Goal: Task Accomplishment & Management: Use online tool/utility

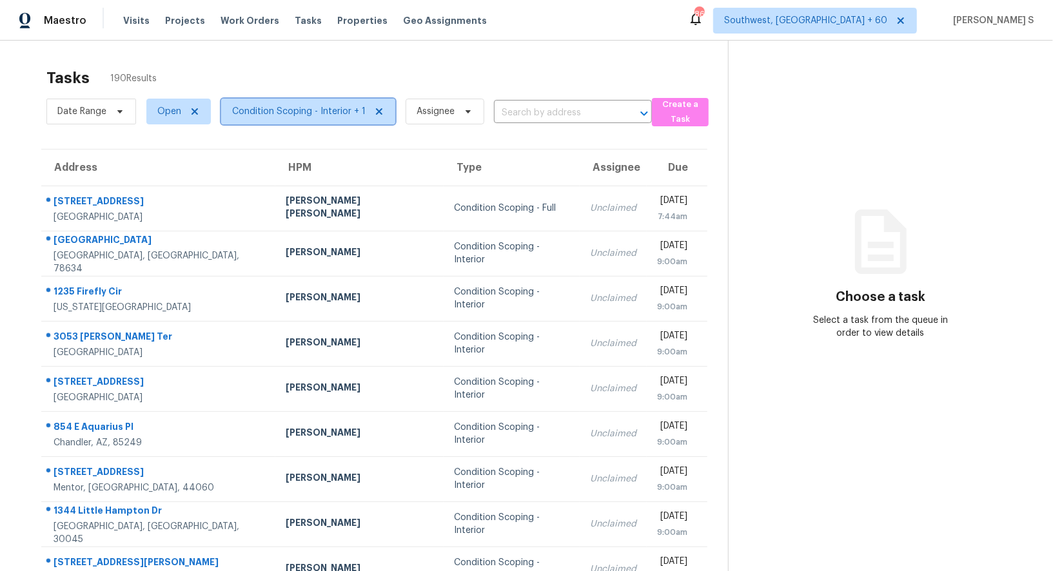
click at [324, 117] on span "Condition Scoping - Interior + 1" at bounding box center [298, 111] width 133 height 13
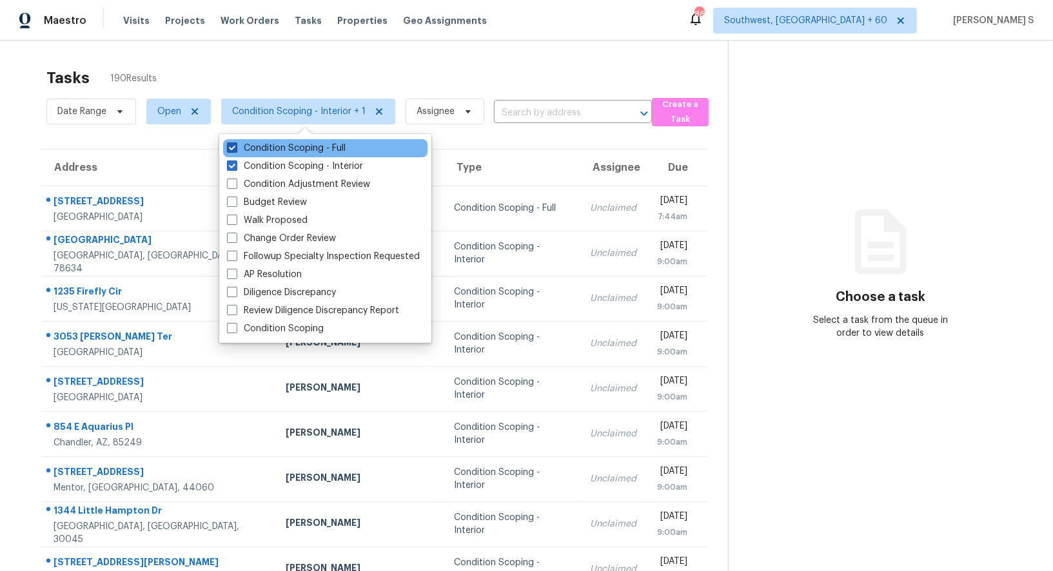
click at [296, 153] on label "Condition Scoping - Full" at bounding box center [286, 148] width 119 height 13
click at [235, 150] on input "Condition Scoping - Full" at bounding box center [231, 146] width 8 height 8
checkbox input "false"
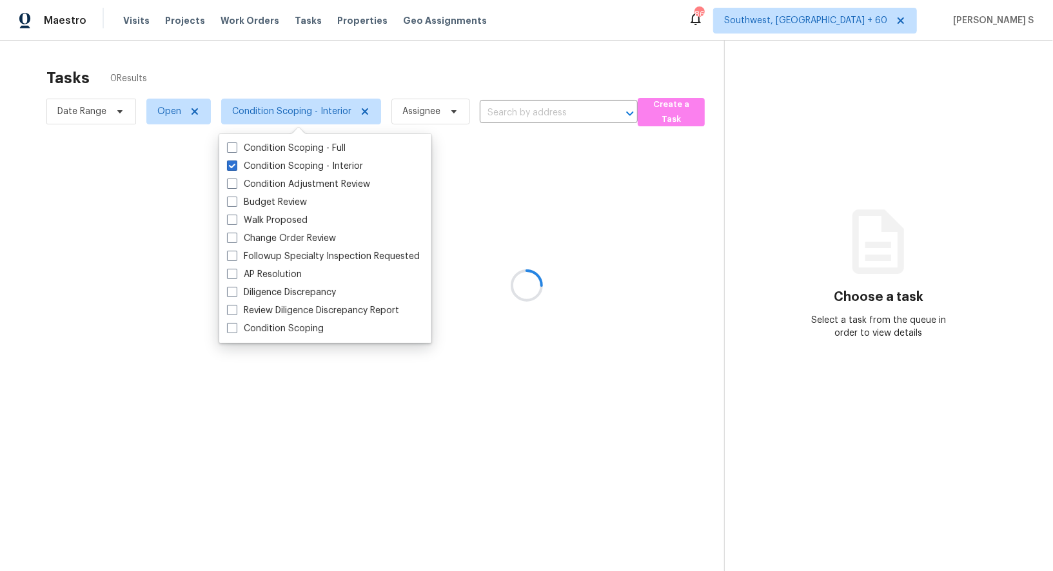
click at [454, 335] on div at bounding box center [526, 285] width 1053 height 571
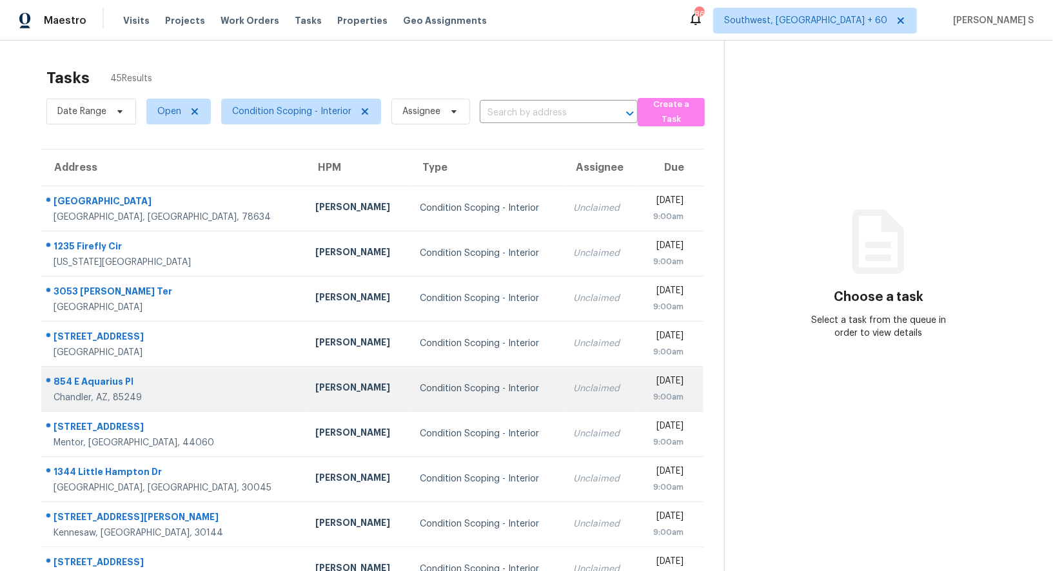
scroll to position [99, 0]
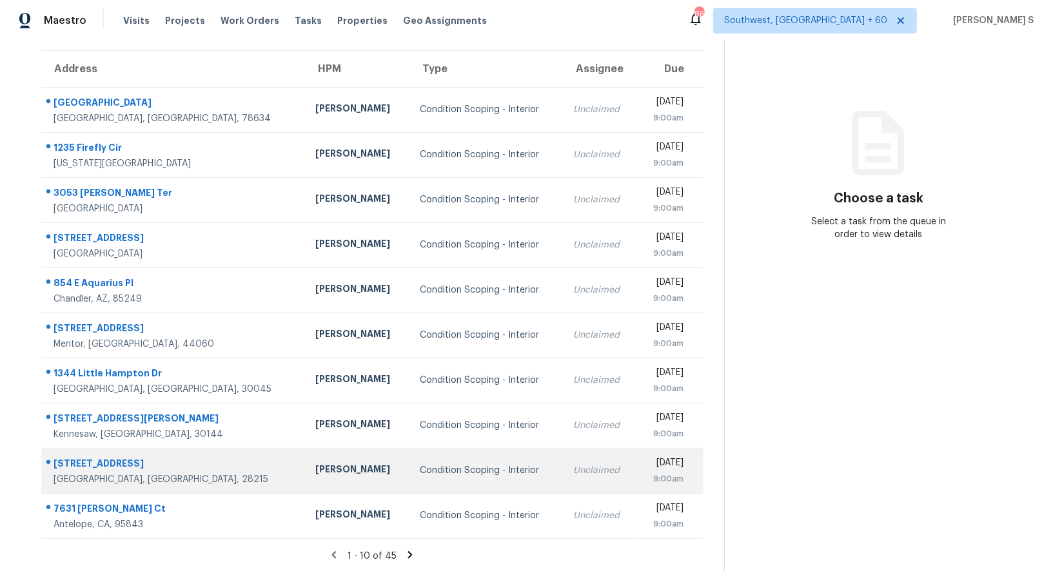
click at [410, 457] on td "Condition Scoping - Interior" at bounding box center [486, 470] width 153 height 45
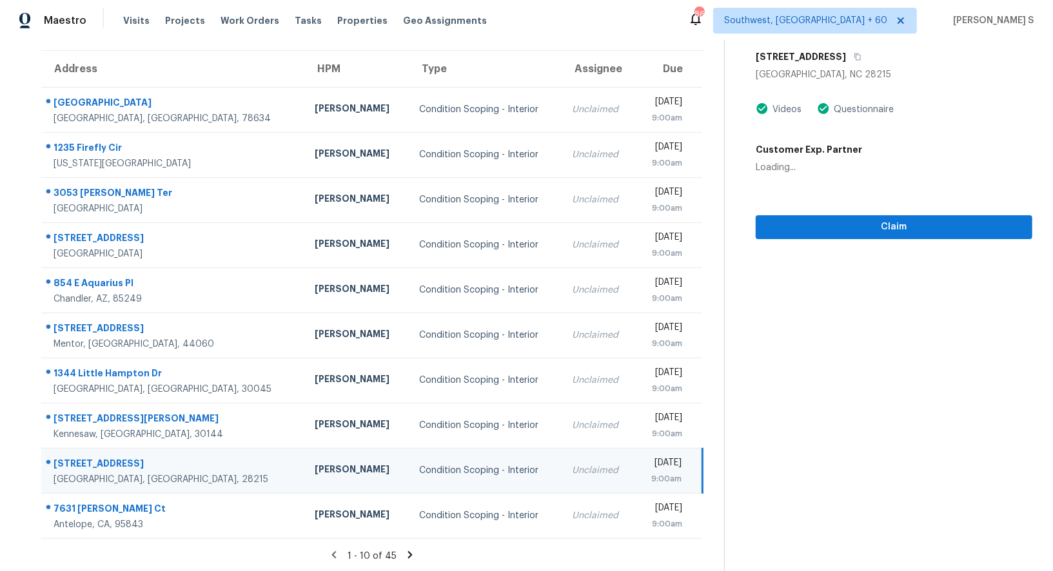
scroll to position [0, 0]
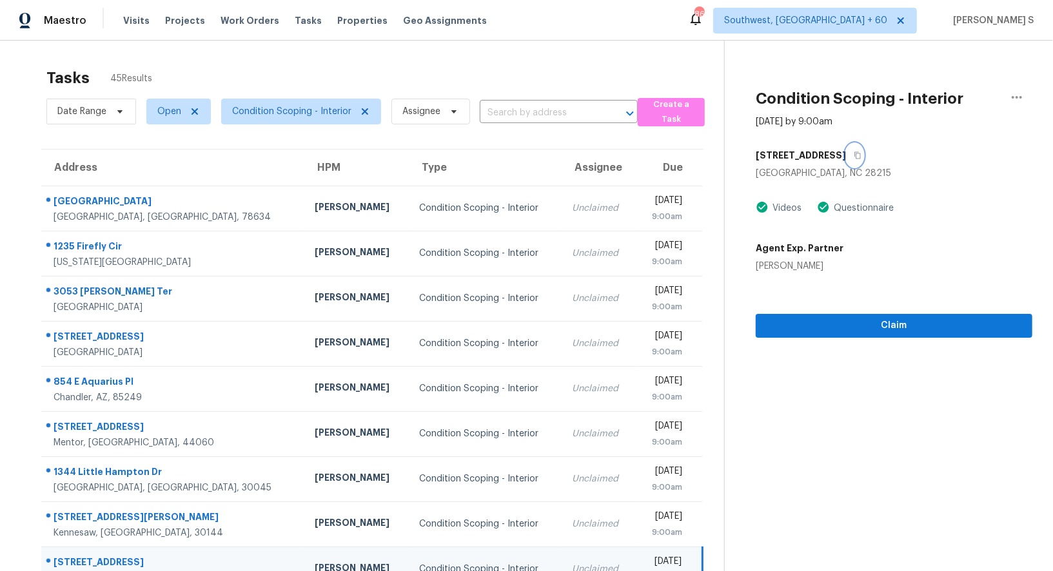
click at [846, 159] on button "button" at bounding box center [854, 155] width 17 height 23
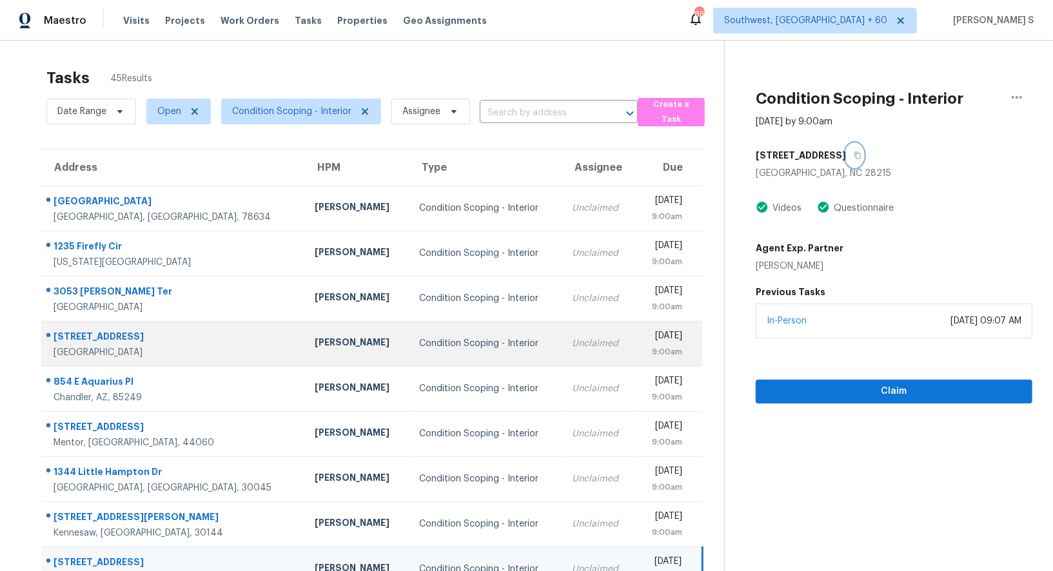
scroll to position [99, 0]
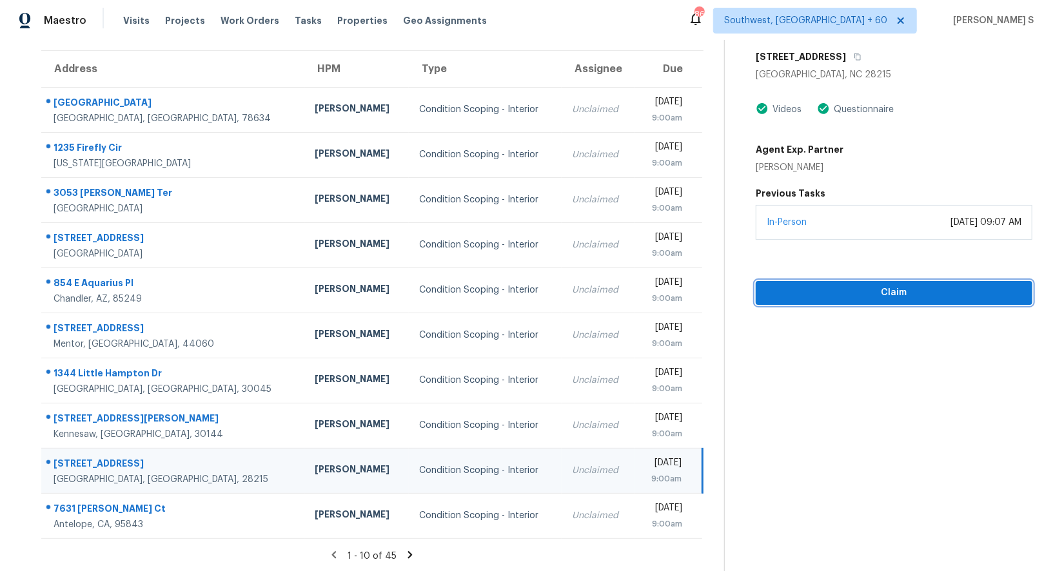
click at [830, 289] on span "Claim" at bounding box center [894, 293] width 256 height 16
click at [854, 58] on icon "button" at bounding box center [858, 57] width 8 height 8
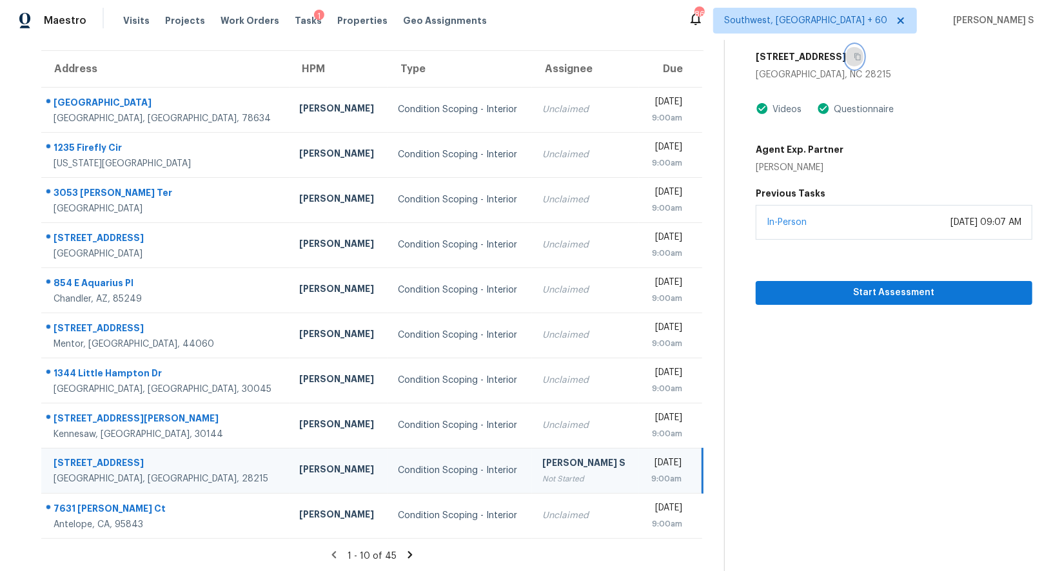
click at [854, 54] on icon "button" at bounding box center [857, 57] width 6 height 7
click at [853, 297] on span "Start Assessment" at bounding box center [894, 293] width 256 height 16
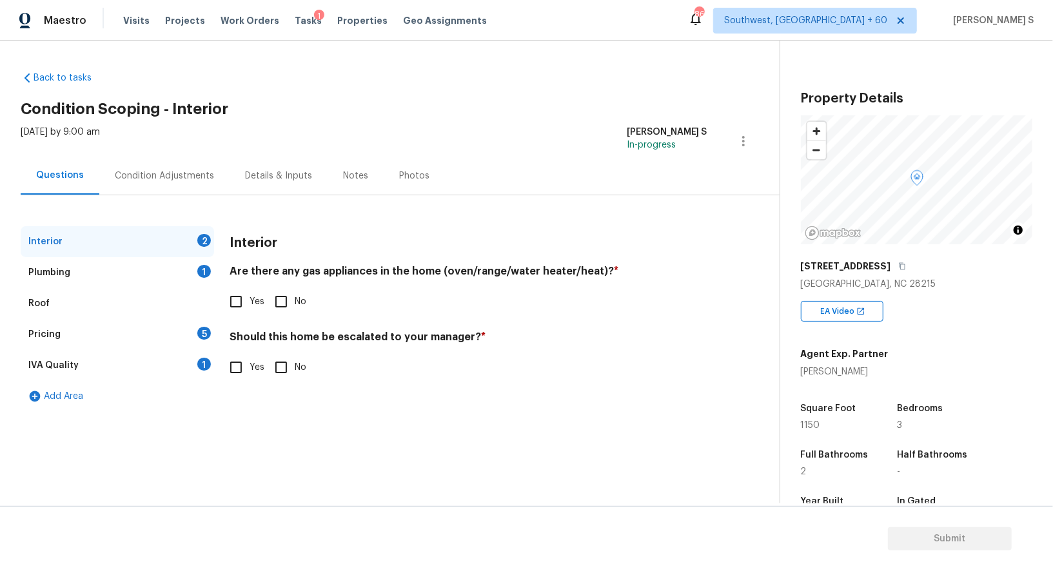
scroll to position [177, 0]
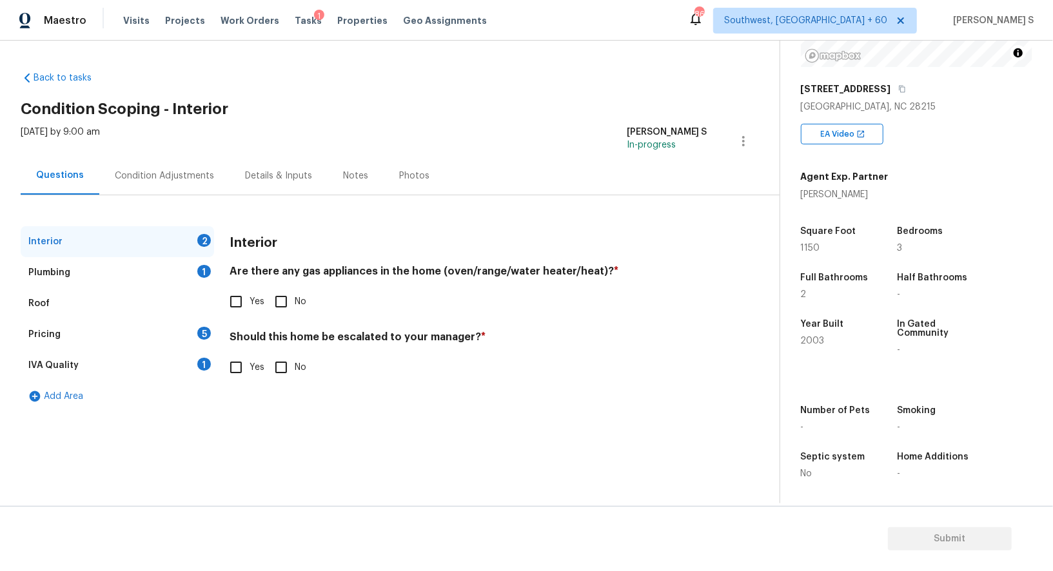
click at [277, 304] on input "No" at bounding box center [281, 301] width 27 height 27
checkbox input "true"
drag, startPoint x: 195, startPoint y: 277, endPoint x: 324, endPoint y: 329, distance: 139.5
click at [195, 277] on div "Plumbing 1" at bounding box center [117, 272] width 193 height 31
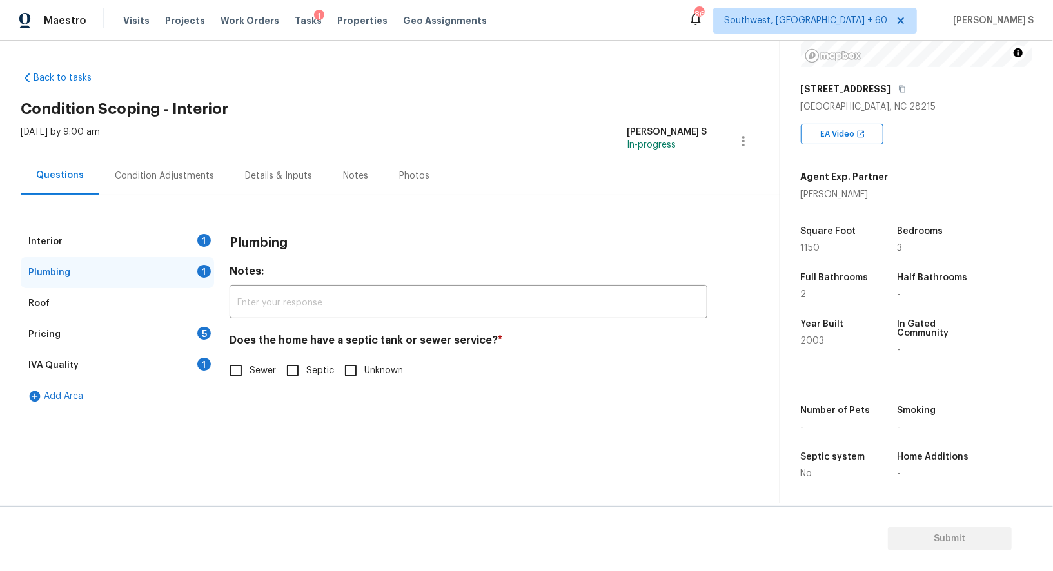
click at [231, 363] on input "Sewer" at bounding box center [235, 370] width 27 height 27
checkbox input "true"
click at [189, 355] on div "IVA Quality 1" at bounding box center [117, 365] width 193 height 31
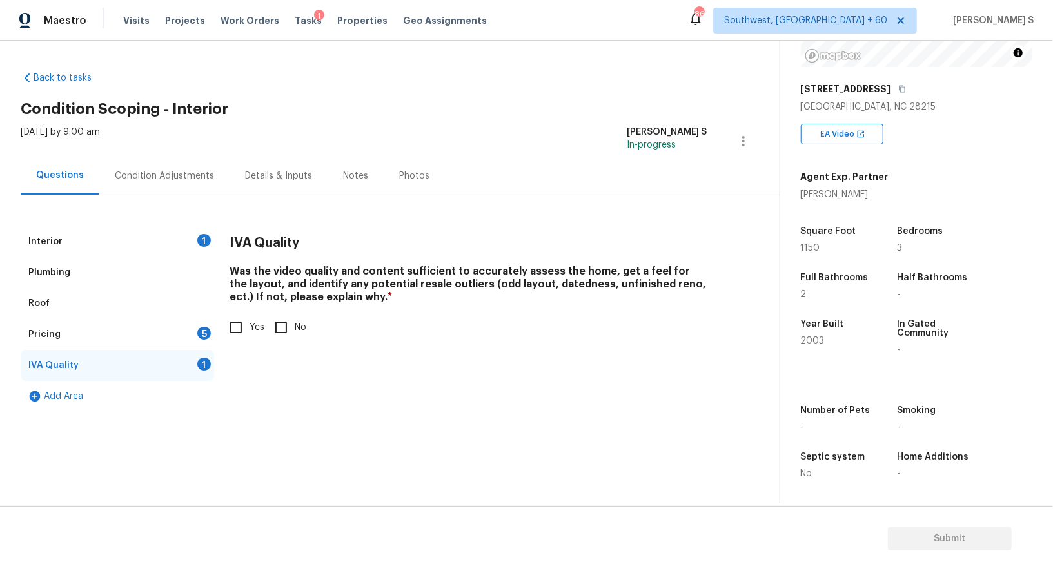
click at [240, 328] on input "Yes" at bounding box center [235, 327] width 27 height 27
checkbox input "true"
click at [204, 334] on div "5" at bounding box center [204, 333] width 14 height 13
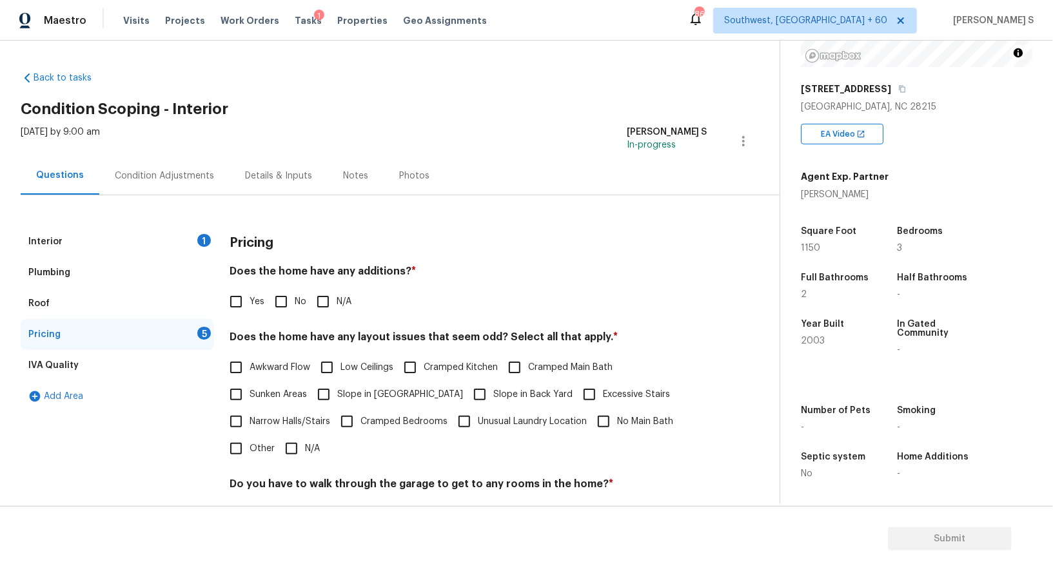
click at [290, 308] on input "No" at bounding box center [281, 301] width 27 height 27
checkbox input "true"
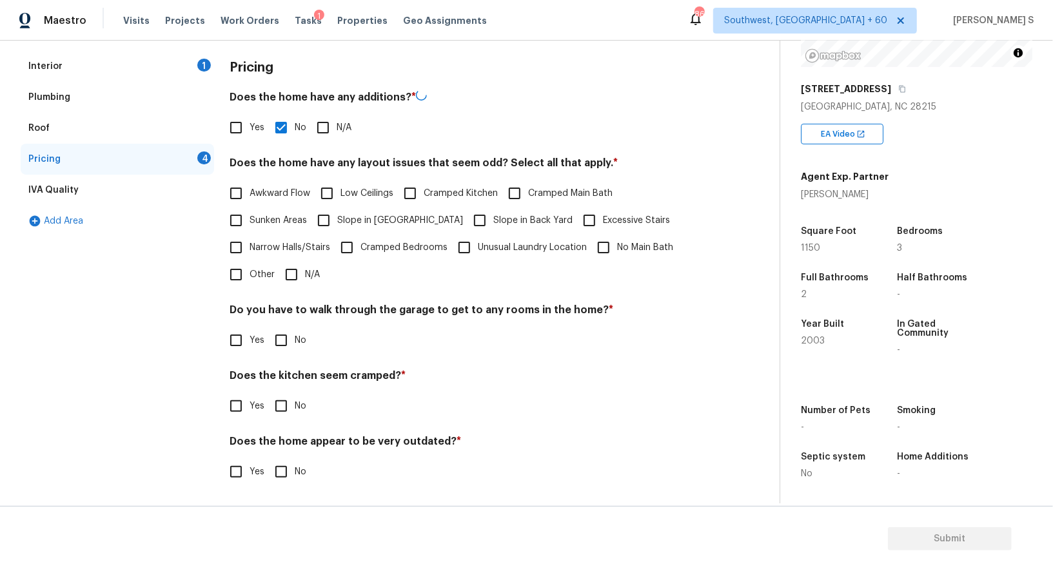
scroll to position [174, 0]
click at [293, 352] on input "No" at bounding box center [281, 340] width 27 height 27
checkbox input "true"
click at [268, 394] on input "No" at bounding box center [281, 407] width 27 height 27
checkbox input "true"
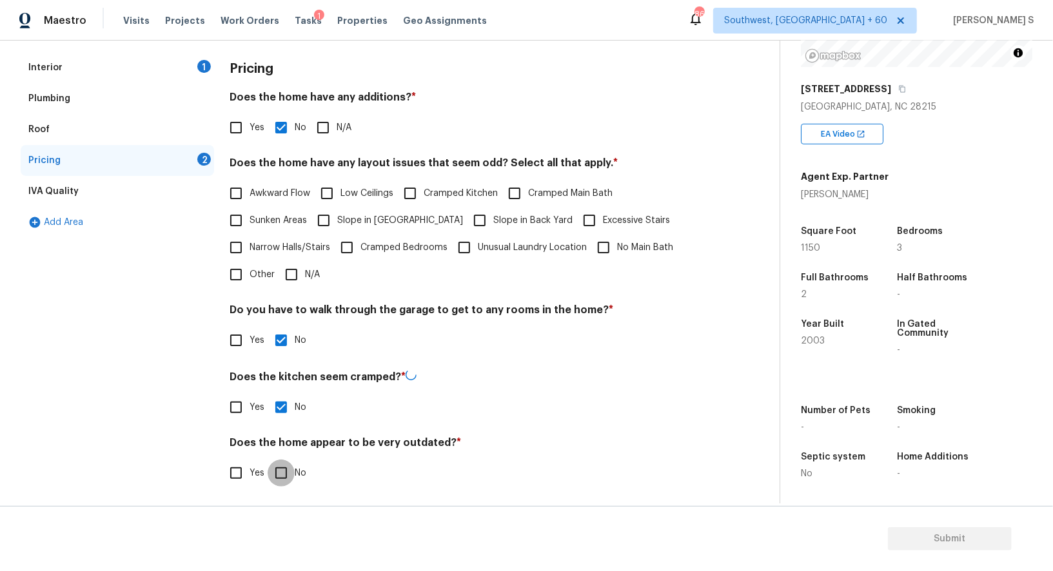
click at [268, 460] on input "No" at bounding box center [281, 473] width 27 height 27
checkbox input "true"
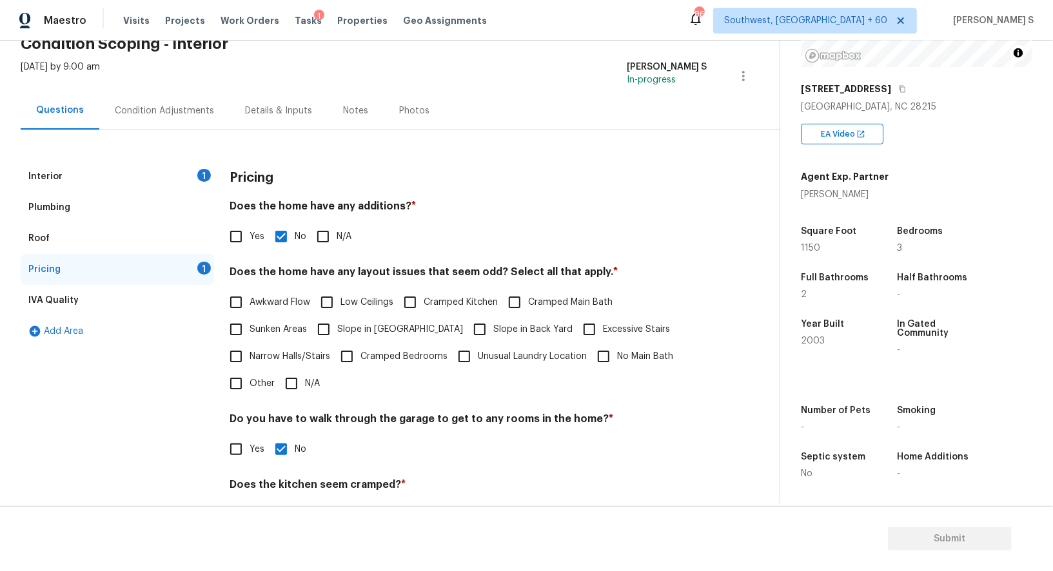
scroll to position [0, 0]
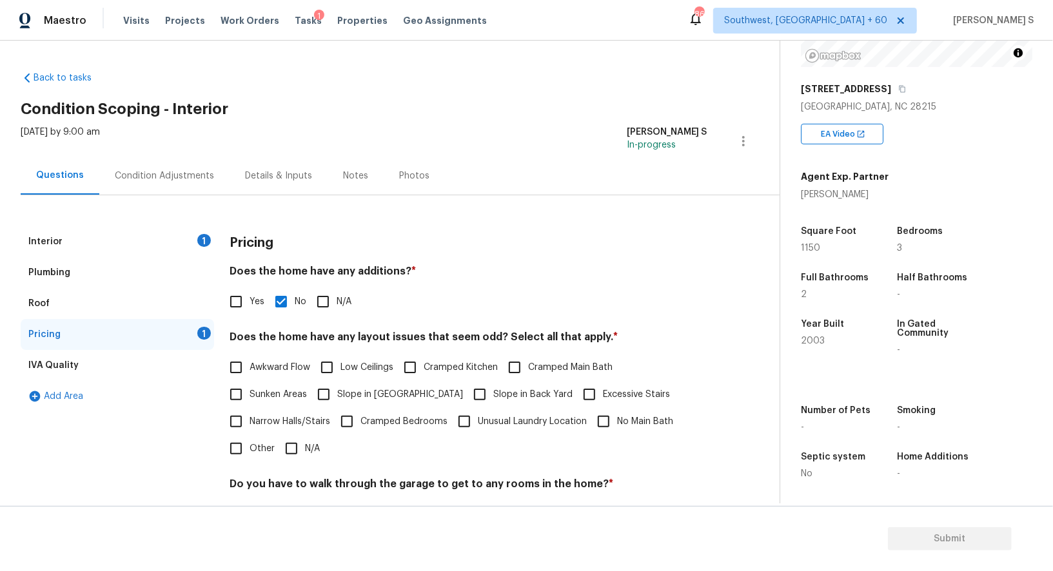
click at [173, 175] on div "Condition Adjustments" at bounding box center [164, 176] width 99 height 13
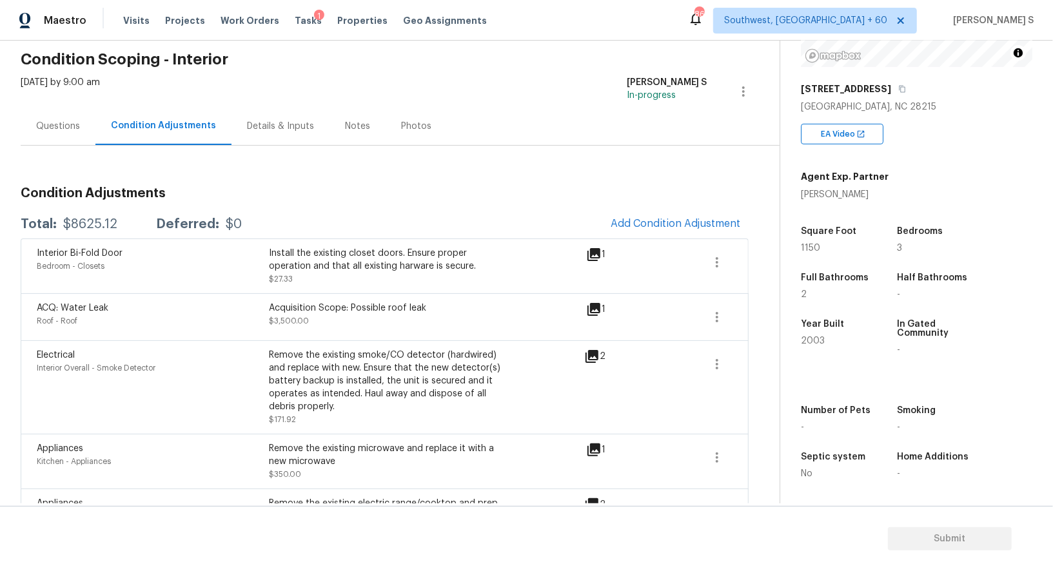
scroll to position [87, 0]
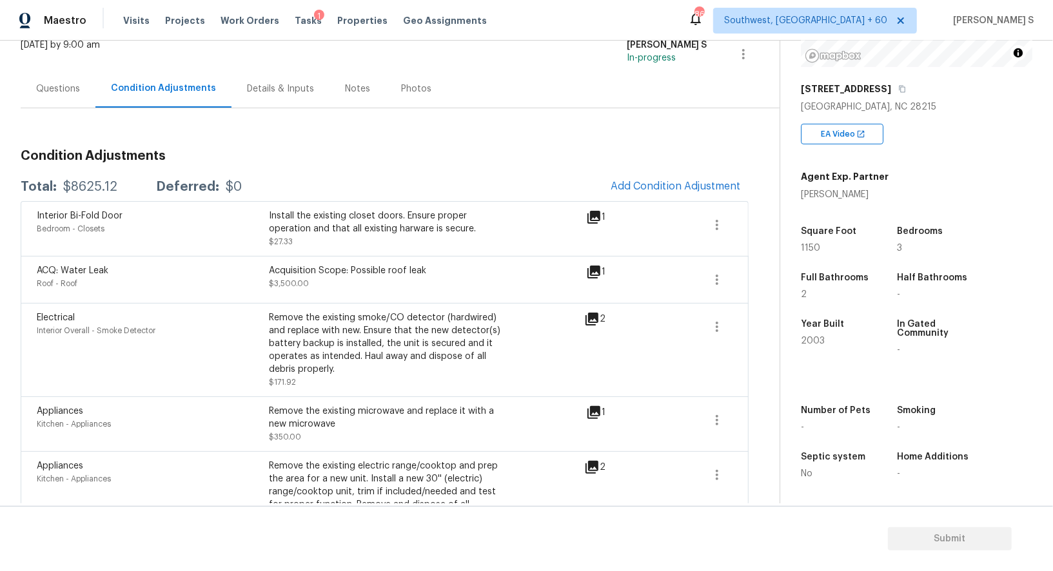
click at [65, 84] on div "Questions" at bounding box center [58, 89] width 44 height 13
click at [65, 84] on div "Back to tasks Condition Scoping - Interior Tue, Sep 02 2025 by 9:00 am Anbu Jeb…" at bounding box center [400, 434] width 759 height 920
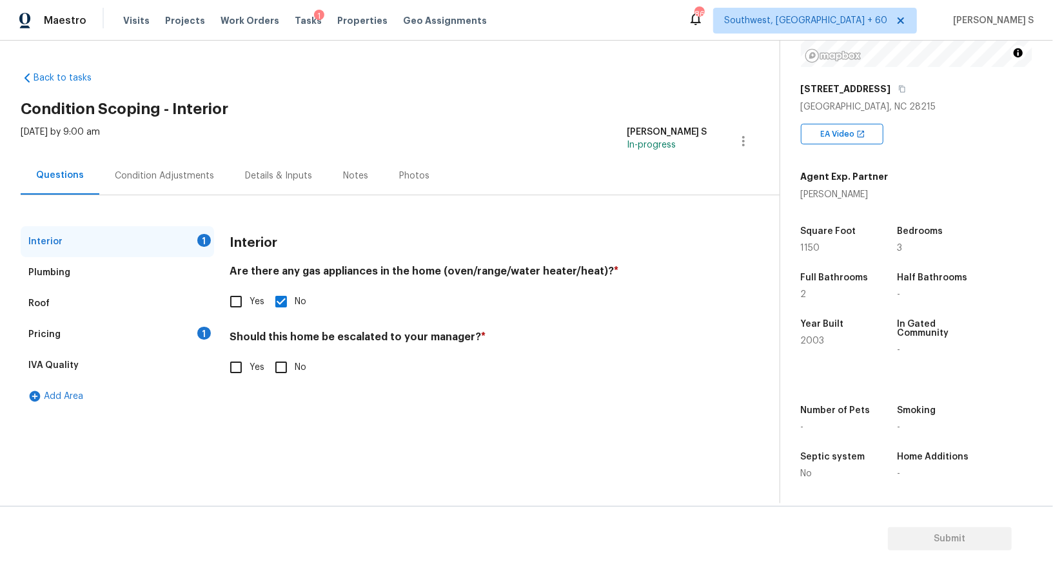
click at [170, 329] on div "Pricing 1" at bounding box center [117, 334] width 193 height 31
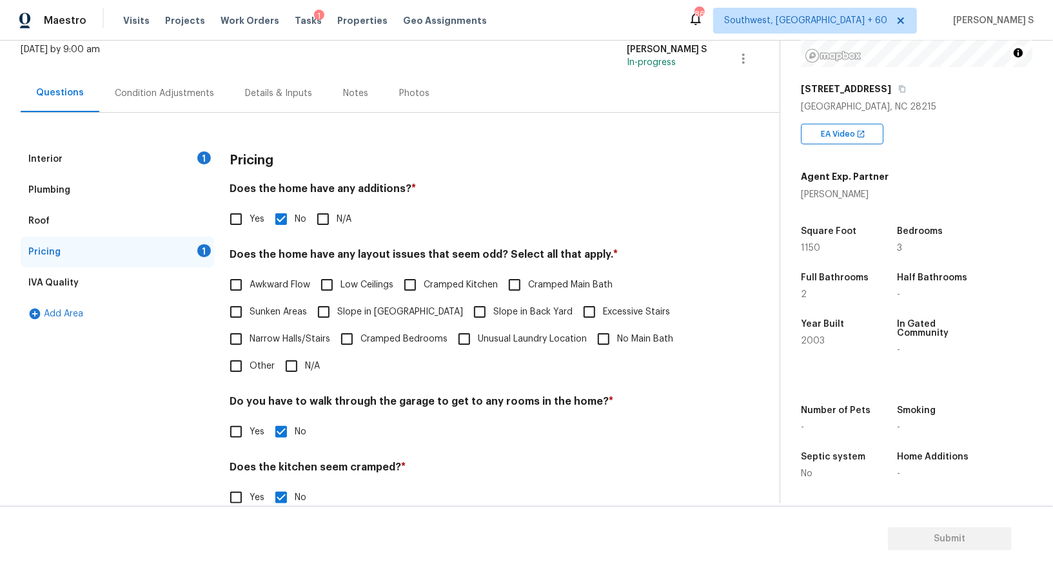
scroll to position [159, 0]
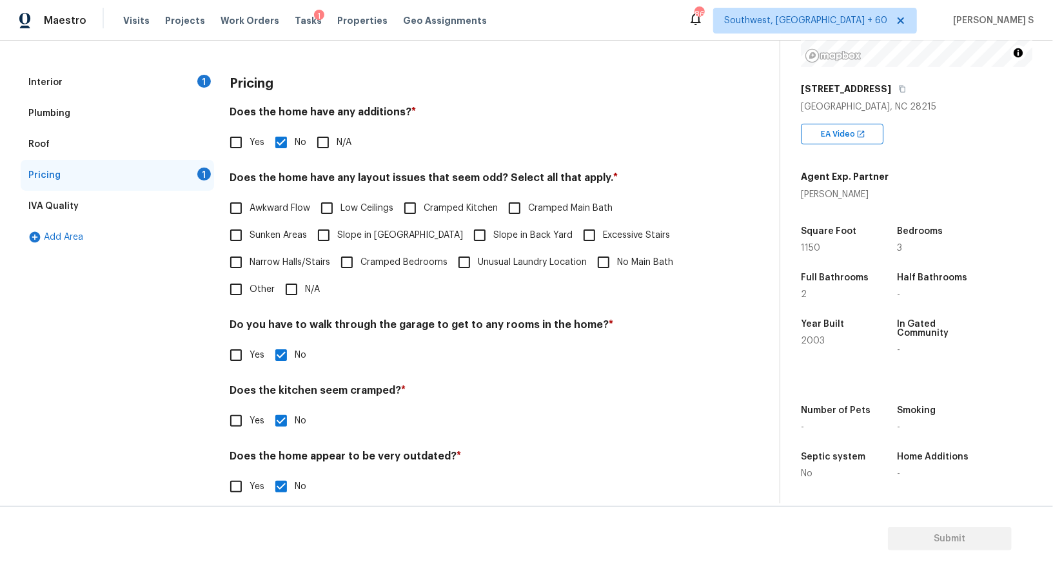
click at [383, 231] on span "Slope in Front Yard" at bounding box center [400, 236] width 126 height 14
click at [337, 231] on input "Slope in Front Yard" at bounding box center [323, 235] width 27 height 27
checkbox input "true"
click at [493, 231] on span "Slope in Back Yard" at bounding box center [532, 237] width 79 height 14
click at [466, 231] on input "Slope in Back Yard" at bounding box center [479, 236] width 27 height 27
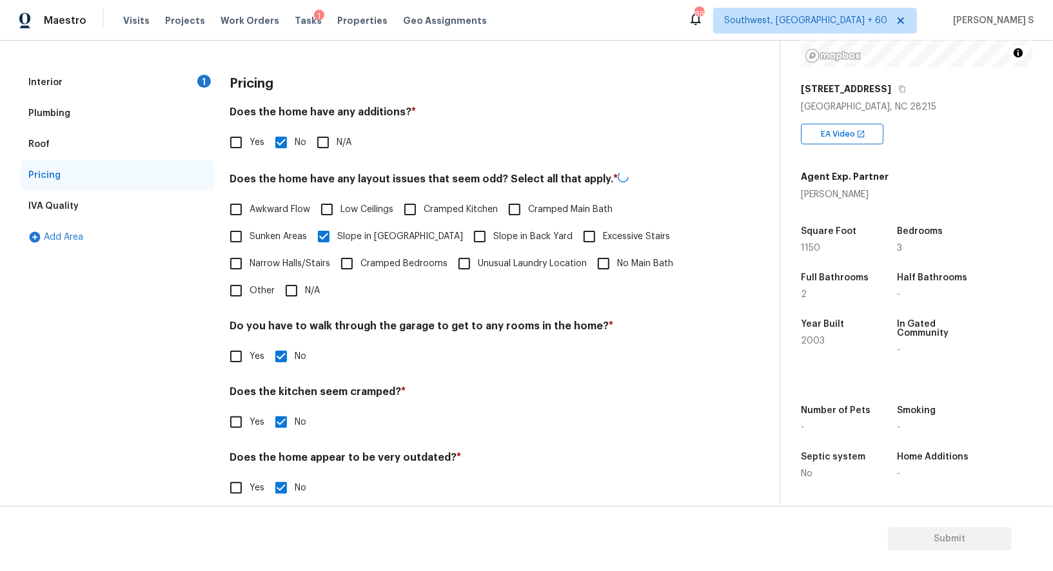
checkbox input "true"
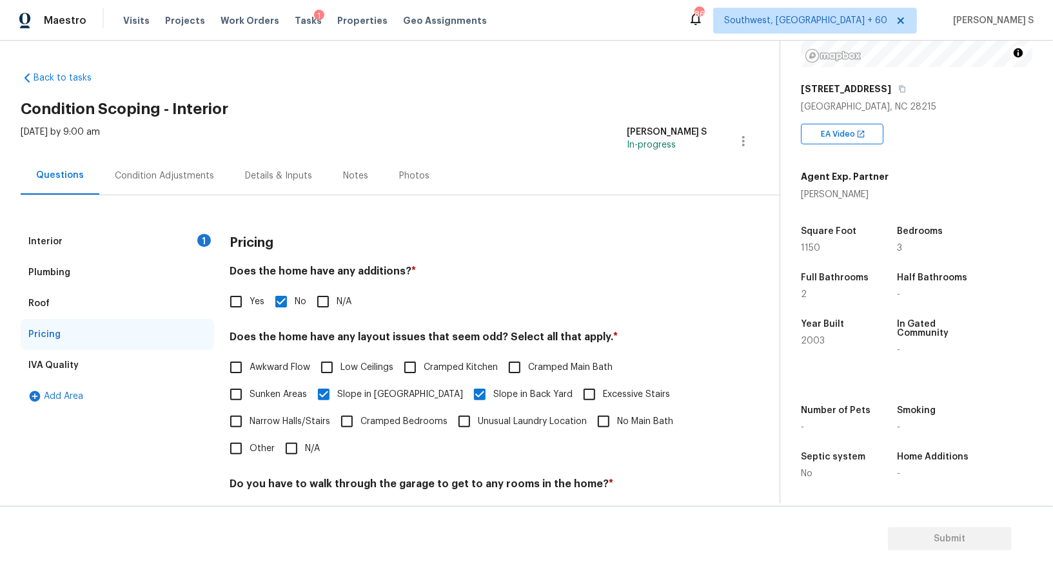
click at [186, 231] on div "Interior 1" at bounding box center [117, 241] width 193 height 31
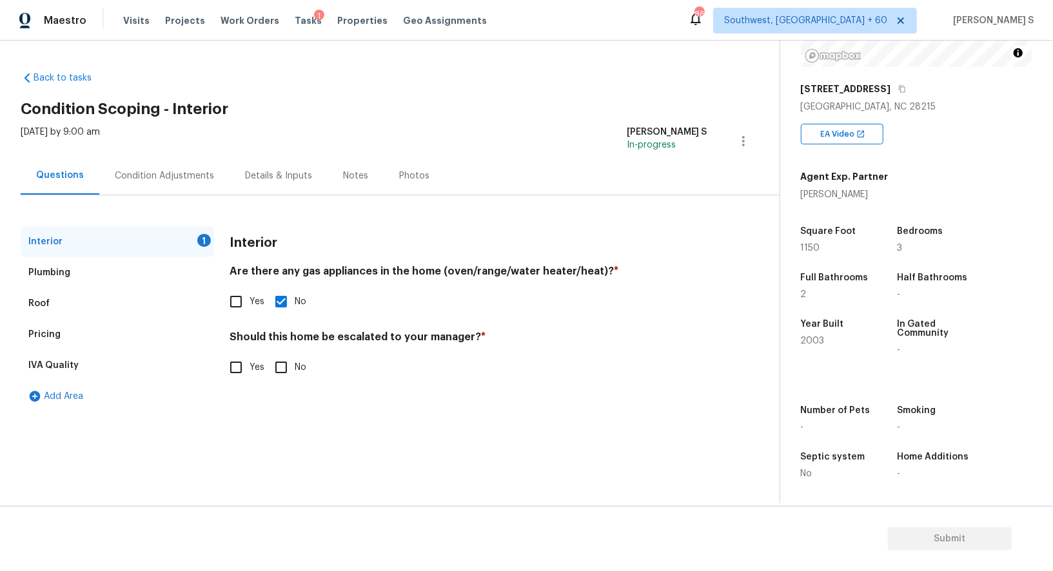
click at [279, 366] on input "No" at bounding box center [281, 367] width 27 height 27
checkbox input "true"
click at [174, 182] on div "Condition Adjustments" at bounding box center [164, 176] width 130 height 38
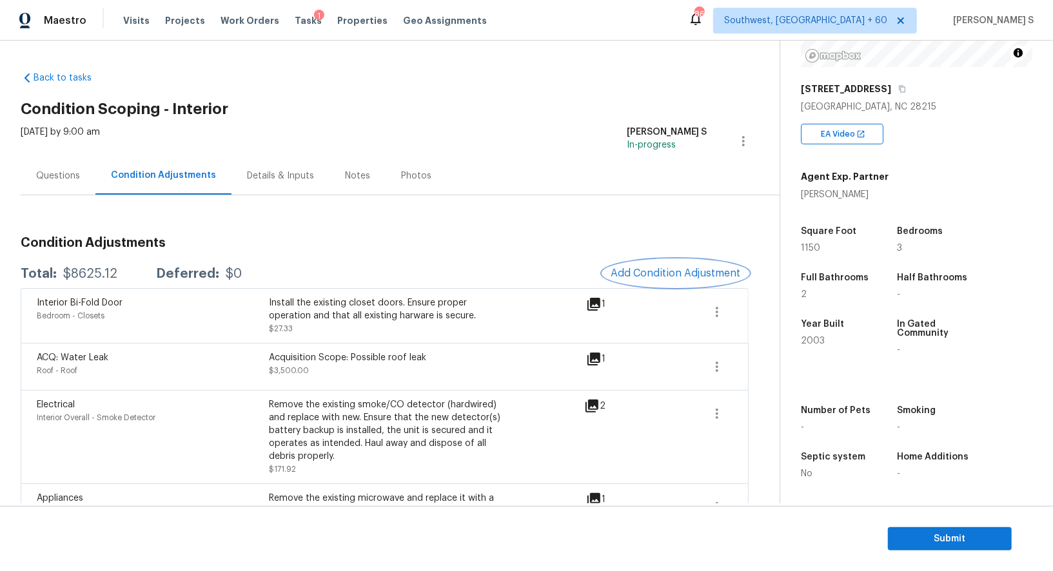
click at [646, 264] on button "Add Condition Adjustment" at bounding box center [676, 273] width 146 height 27
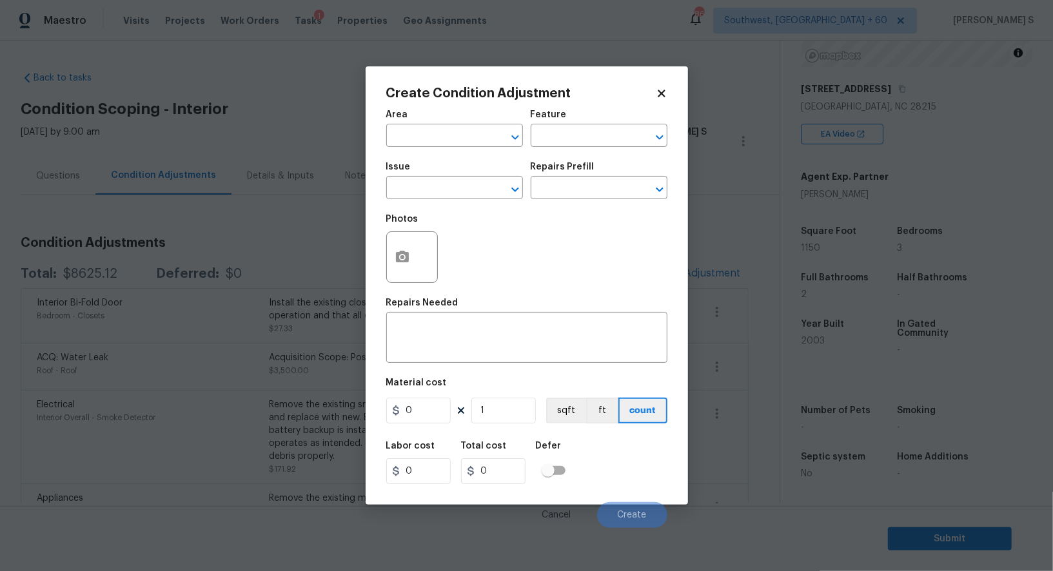
click at [387, 248] on div at bounding box center [412, 257] width 52 height 52
click at [382, 248] on div "Create Condition Adjustment Area ​ Feature ​ Issue ​ Repairs Prefill ​ Photos R…" at bounding box center [527, 285] width 322 height 438
click at [420, 255] on div at bounding box center [412, 257] width 52 height 52
click at [415, 255] on button "button" at bounding box center [402, 257] width 31 height 50
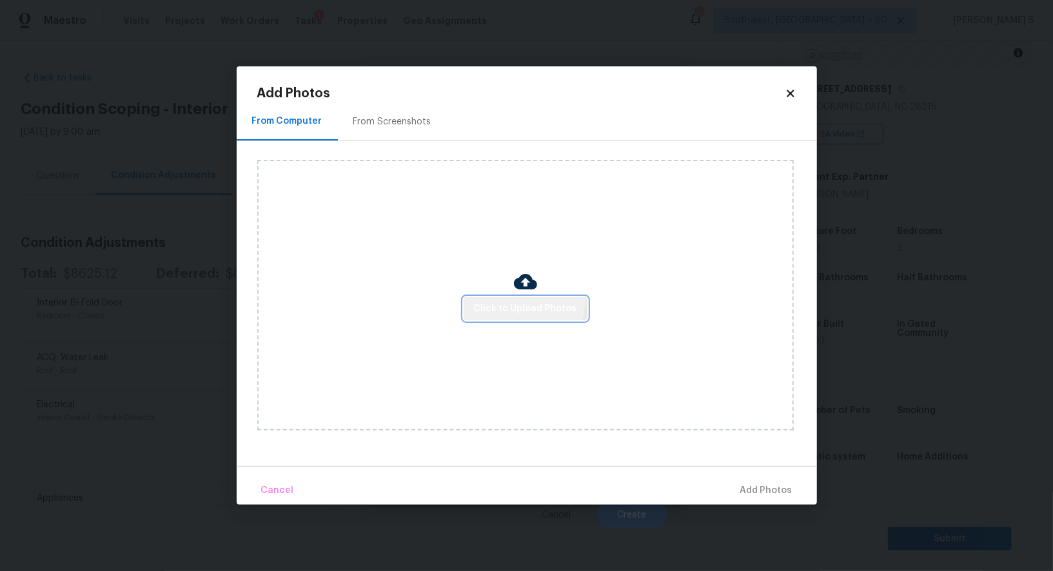
click at [519, 300] on button "Click to Upload Photos" at bounding box center [526, 309] width 124 height 24
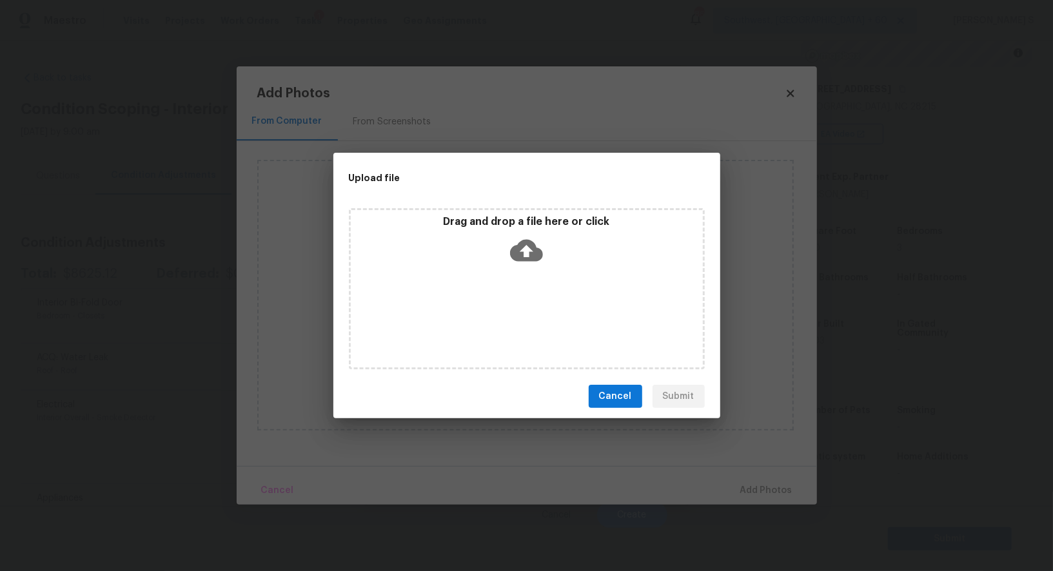
click at [519, 300] on div "Drag and drop a file here or click" at bounding box center [527, 288] width 356 height 161
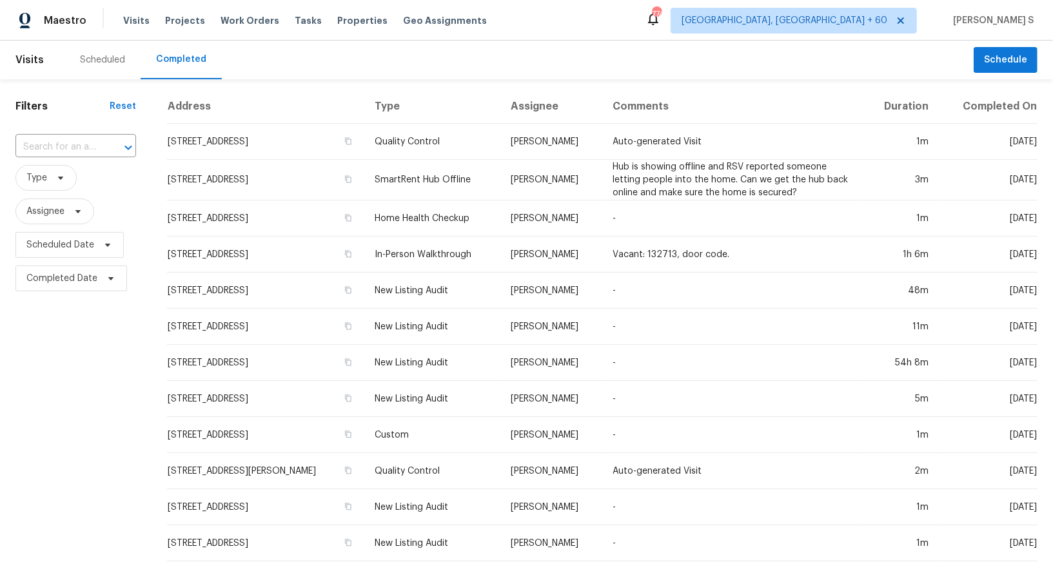
scroll to position [316, 0]
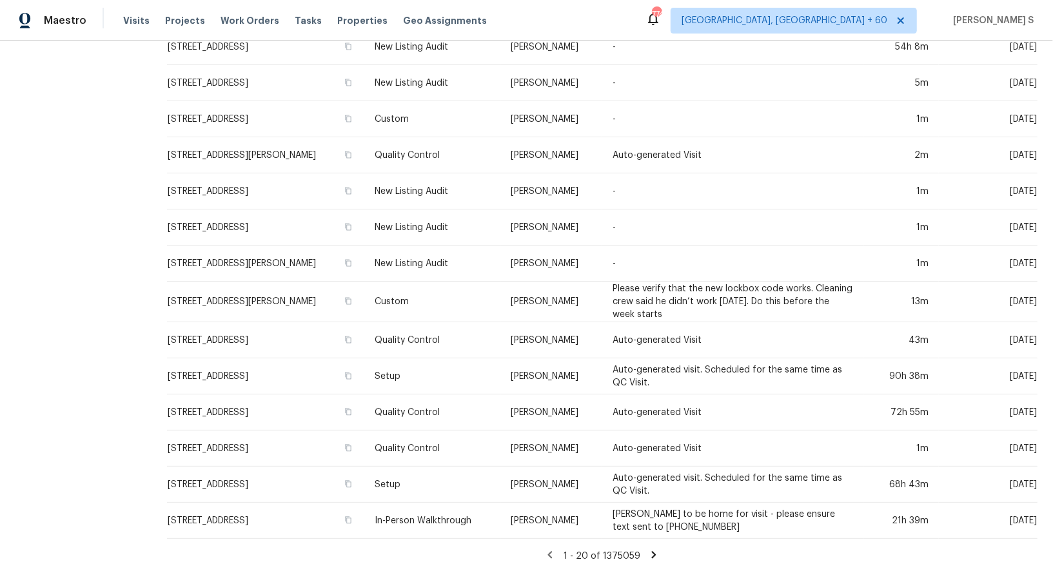
click at [69, 118] on div "Filters Reset ​ Type Assignee Scheduled Date Completed Date" at bounding box center [76, 168] width 152 height 810
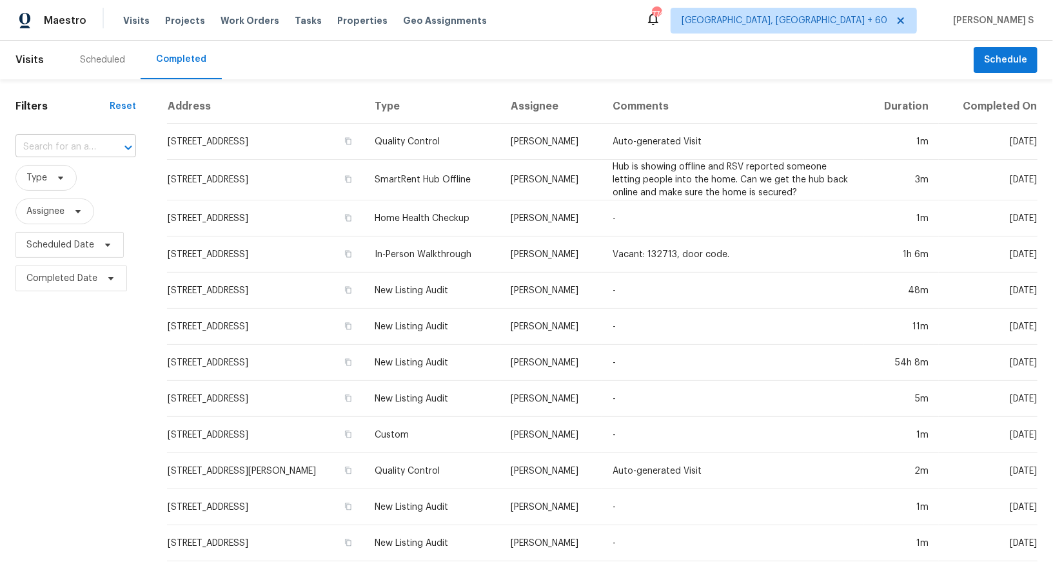
click at [81, 146] on input "text" at bounding box center [57, 147] width 84 height 20
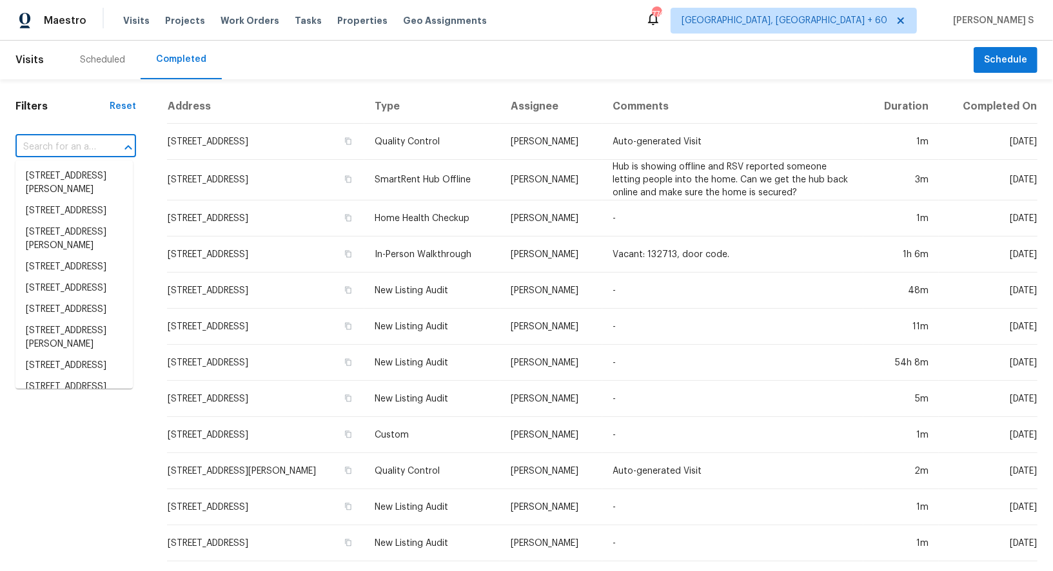
paste input "[STREET_ADDRESS]"
type input "[STREET_ADDRESS]"
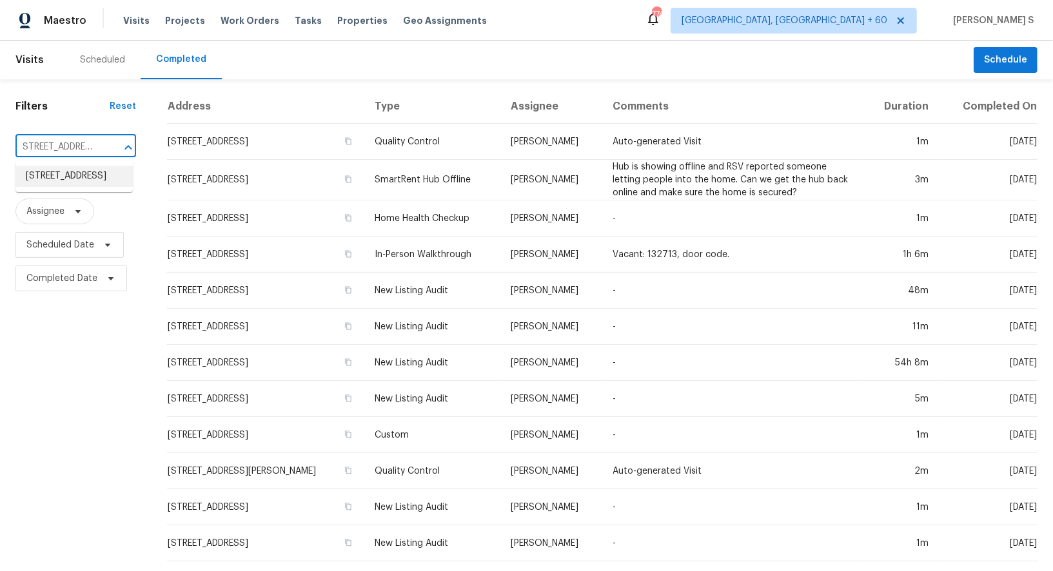
click at [86, 177] on li "[STREET_ADDRESS]" at bounding box center [73, 176] width 117 height 21
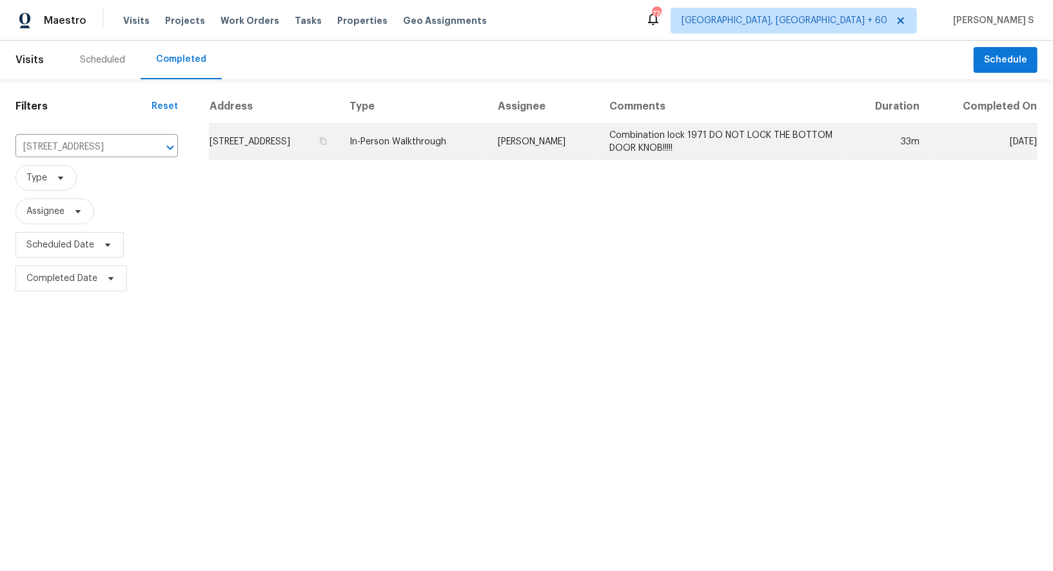
click at [316, 142] on td "[STREET_ADDRESS]" at bounding box center [274, 142] width 130 height 36
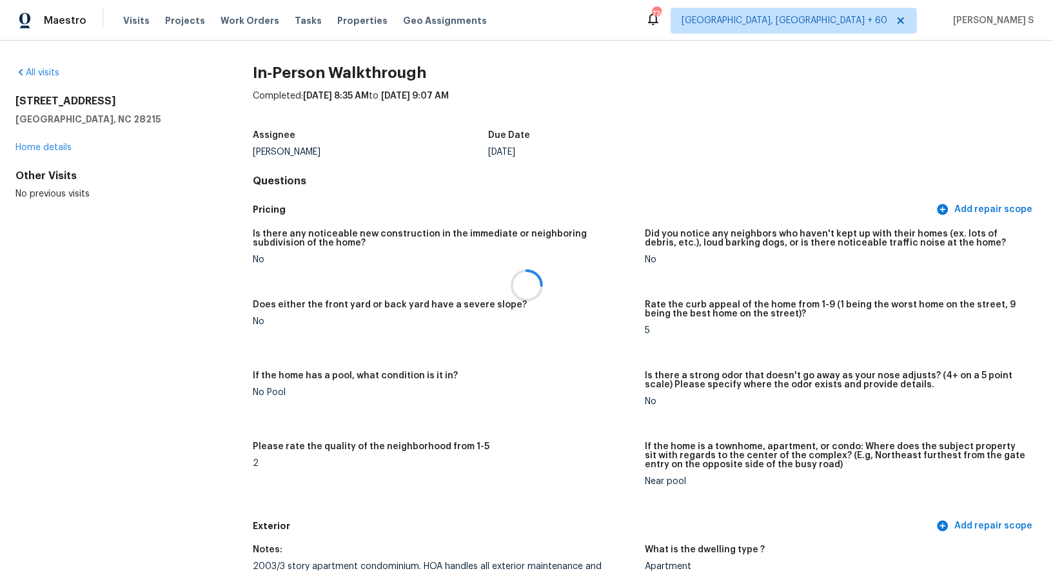
click at [489, 413] on div at bounding box center [526, 285] width 1053 height 571
click at [518, 459] on div "2" at bounding box center [444, 463] width 382 height 9
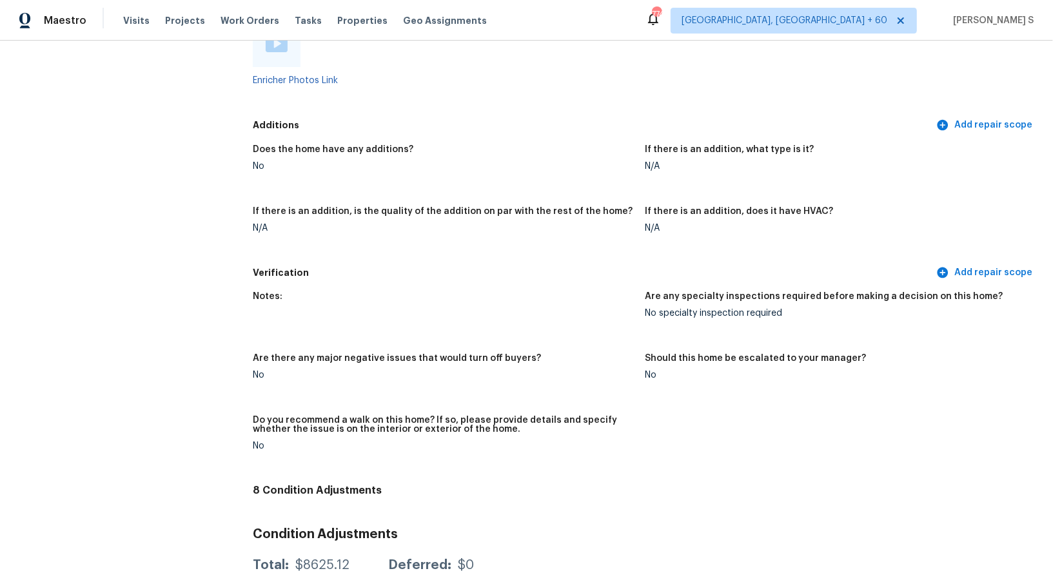
scroll to position [2525, 0]
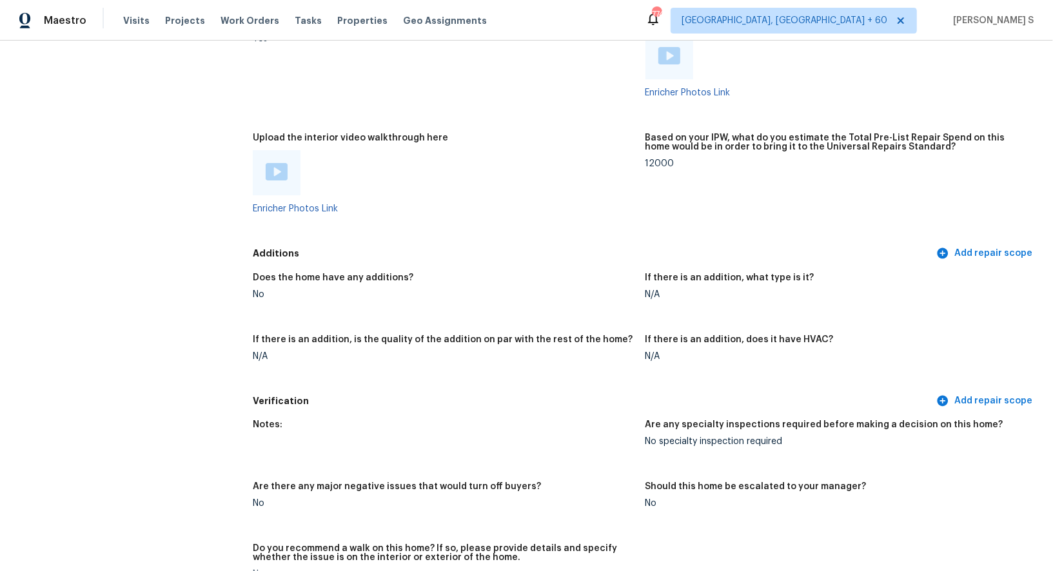
click at [279, 173] on img at bounding box center [277, 171] width 22 height 17
click at [670, 61] on img at bounding box center [669, 55] width 22 height 17
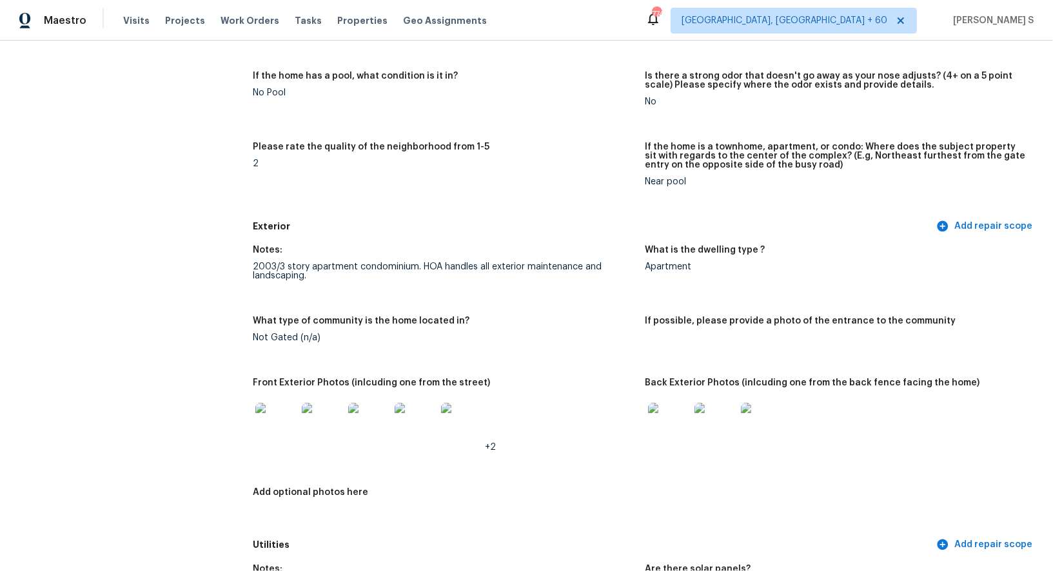
scroll to position [351, 0]
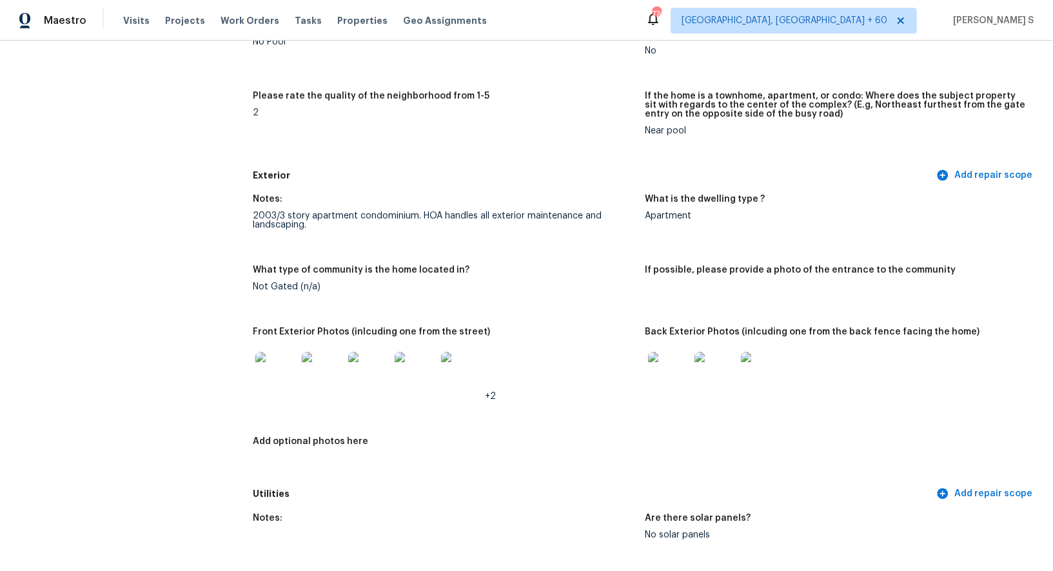
click at [282, 359] on img at bounding box center [275, 372] width 41 height 41
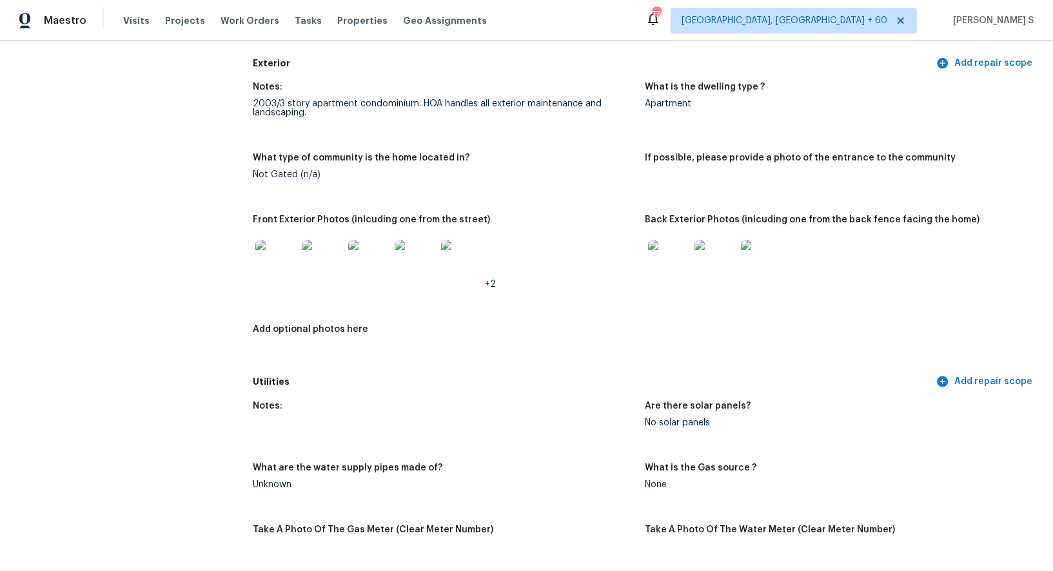
click at [665, 256] on img at bounding box center [668, 260] width 41 height 41
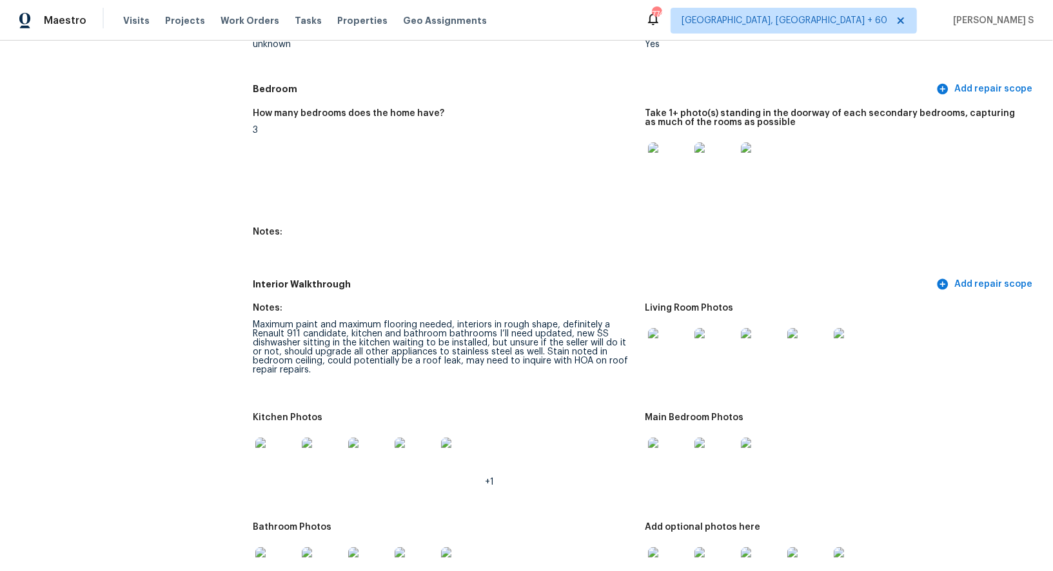
scroll to position [1367, 0]
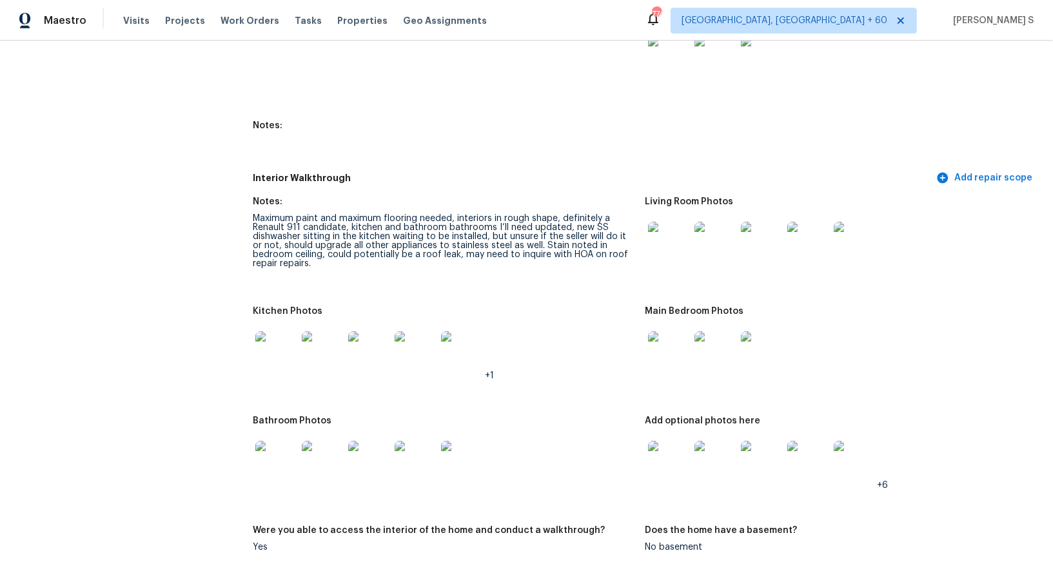
click at [661, 255] on img at bounding box center [668, 242] width 41 height 41
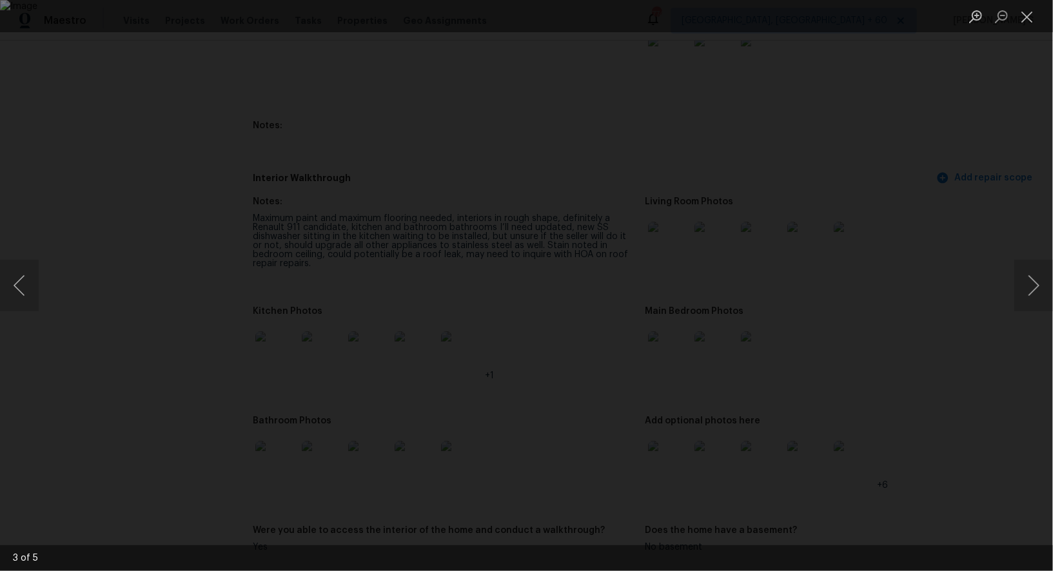
click at [596, 225] on img "Lightbox" at bounding box center [526, 285] width 1053 height 571
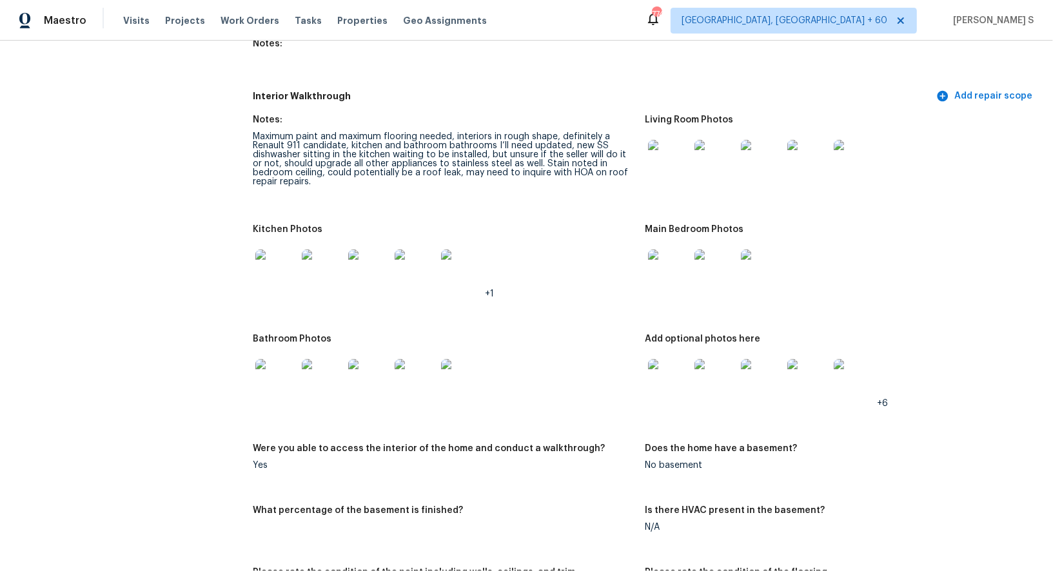
scroll to position [1500, 0]
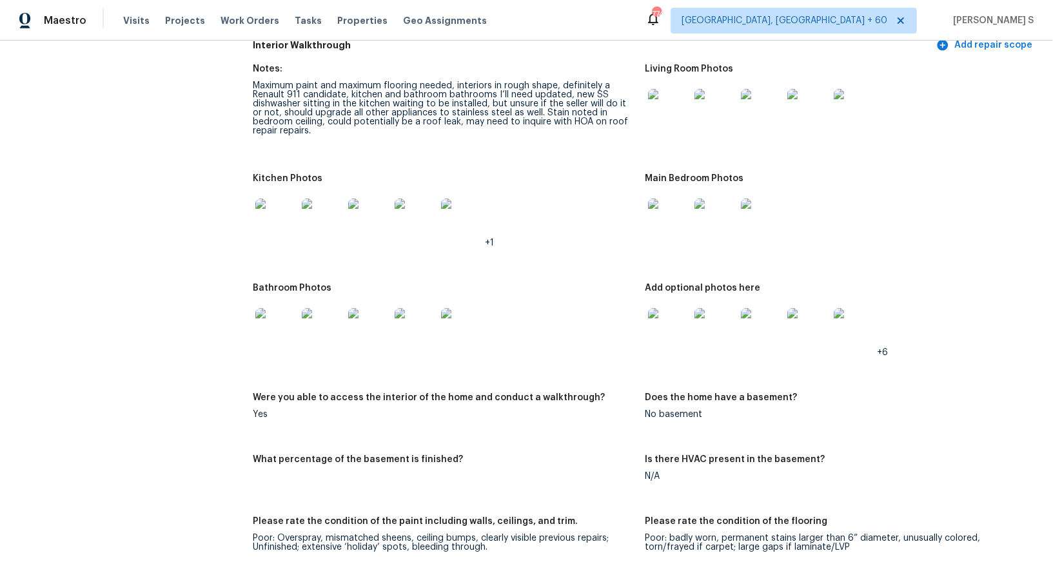
click at [275, 199] on img at bounding box center [275, 219] width 41 height 41
click at [683, 202] on img at bounding box center [668, 219] width 41 height 41
click at [276, 337] on img at bounding box center [275, 328] width 41 height 41
click at [663, 326] on img at bounding box center [668, 328] width 41 height 41
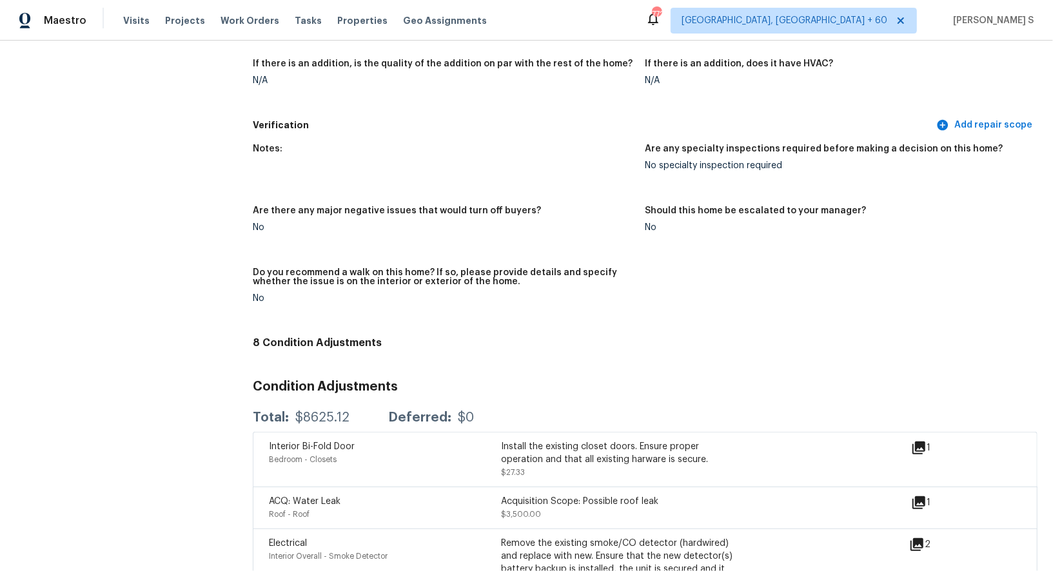
scroll to position [69, 0]
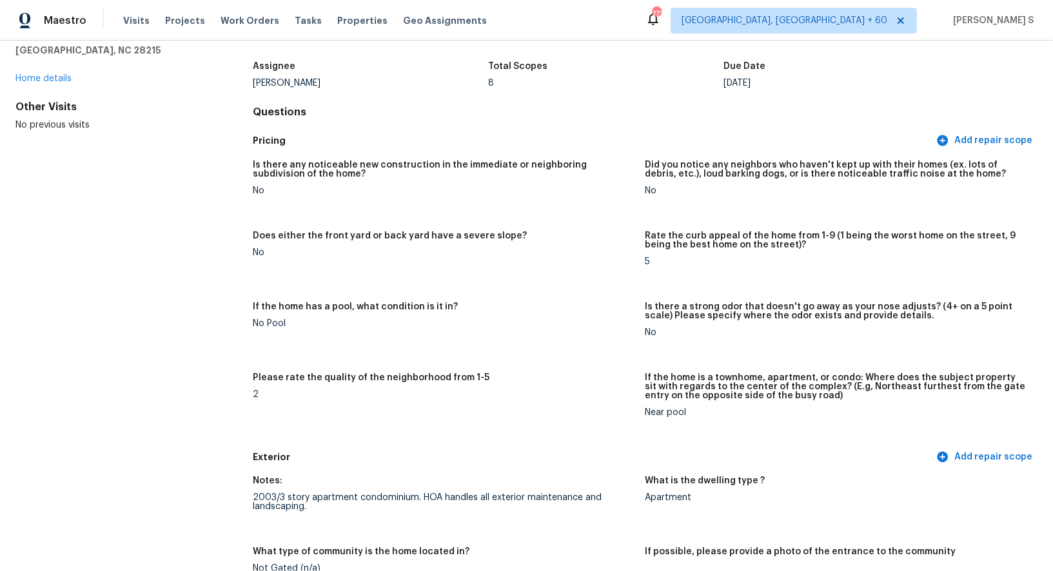
click at [307, 130] on div "Pricing Add repair scope" at bounding box center [645, 141] width 785 height 24
